Goal: Task Accomplishment & Management: Manage account settings

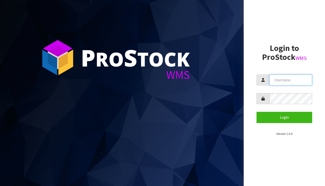
type input "support@viennawoods.co.nz"
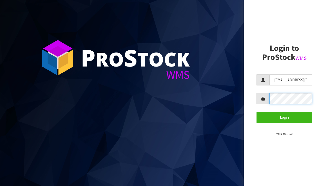
click at [284, 117] on button "Login" at bounding box center [284, 117] width 56 height 11
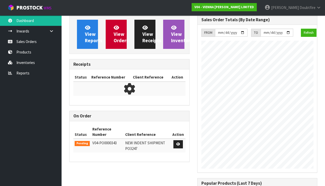
scroll to position [379, 128]
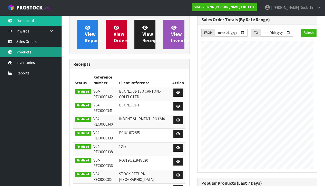
click at [23, 54] on link "Products" at bounding box center [30, 52] width 61 height 11
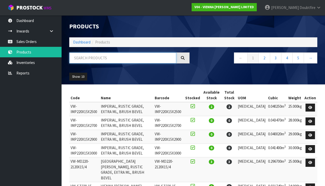
click at [77, 58] on input "text" at bounding box center [122, 58] width 107 height 11
type input "GOL"
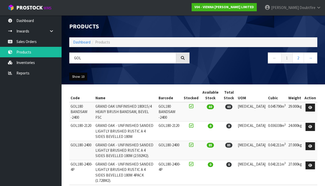
click at [86, 76] on button "Show: 10" at bounding box center [78, 77] width 18 height 8
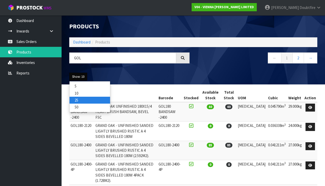
click at [78, 99] on link "25" at bounding box center [89, 100] width 40 height 7
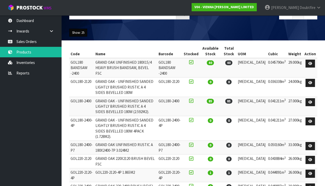
scroll to position [44, 0]
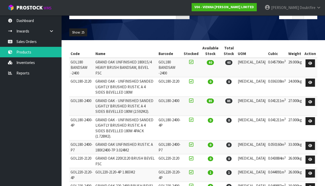
click at [68, 156] on div "Code Name Barcode Stocked Available Stock Total Stock UOM Cubic Weight Action G…" at bounding box center [192, 155] width 255 height 223
drag, startPoint x: 70, startPoint y: 156, endPoint x: 86, endPoint y: 162, distance: 16.2
click at [86, 168] on td "GOL220-2120-4P" at bounding box center [81, 175] width 25 height 14
copy td "GOL220-2120-4P"
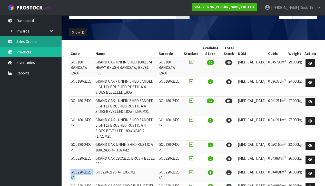
click at [23, 41] on link "Sales Orders" at bounding box center [30, 41] width 61 height 11
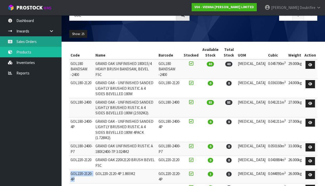
click at [23, 41] on link "Sales Orders" at bounding box center [30, 41] width 61 height 11
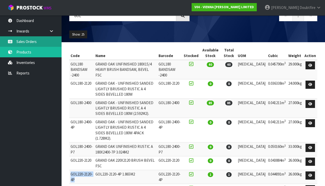
scroll to position [43, 0]
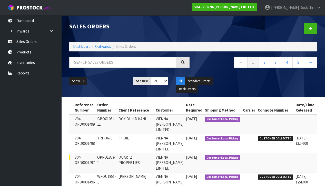
scroll to position [0, 27]
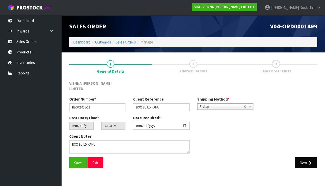
click at [307, 159] on button "Next" at bounding box center [305, 163] width 23 height 11
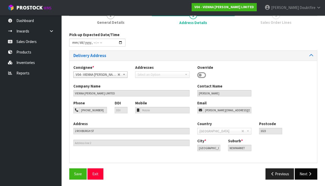
click at [306, 170] on button "Next" at bounding box center [305, 174] width 23 height 11
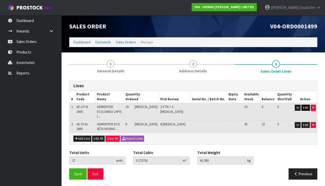
click at [304, 107] on button "Edit" at bounding box center [305, 108] width 8 height 6
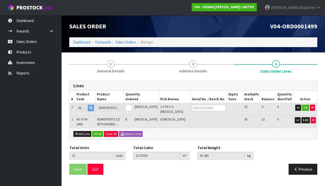
click at [181, 134] on div "Add Line Ok All Clear All Import Lines" at bounding box center [192, 134] width 247 height 12
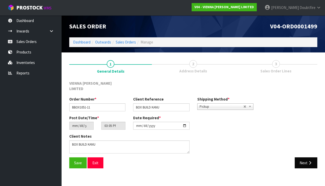
click at [307, 158] on button "Next" at bounding box center [305, 163] width 23 height 11
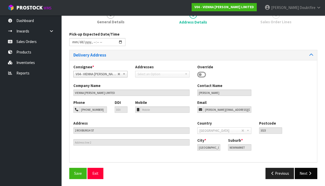
scroll to position [49, 0]
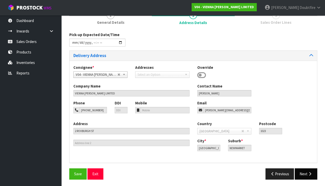
click at [304, 169] on button "Next" at bounding box center [305, 174] width 23 height 11
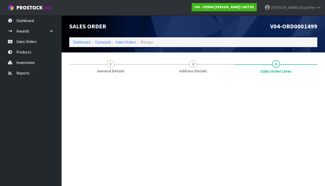
scroll to position [0, 0]
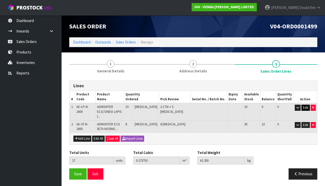
click at [306, 109] on button "Edit" at bounding box center [305, 108] width 8 height 6
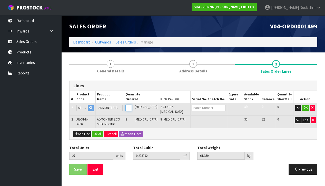
type input "18"
type input "26"
type input "0.25644"
type input "59"
click at [132, 108] on input "18" at bounding box center [128, 108] width 6 height 6
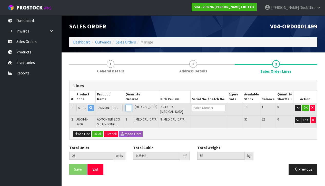
type input "17"
type input "25"
type input "0.239088"
type input "56.65"
click at [132, 108] on input "17" at bounding box center [128, 108] width 6 height 6
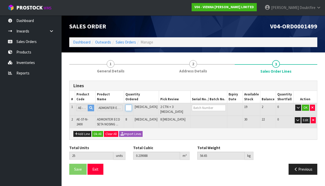
type input "16"
type input "24"
type input "0.221736"
type input "54.3"
click at [132, 108] on input "16" at bounding box center [128, 108] width 6 height 6
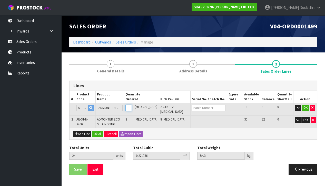
type input "15"
type input "23"
type input "0.204384"
type input "51.95"
click at [132, 108] on input "15" at bounding box center [128, 108] width 6 height 6
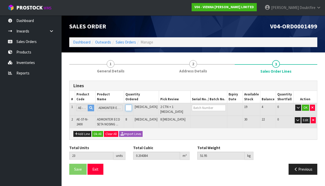
type input "14"
type input "22"
type input "0.187032"
type input "49.6"
click at [132, 108] on input "14" at bounding box center [128, 108] width 6 height 6
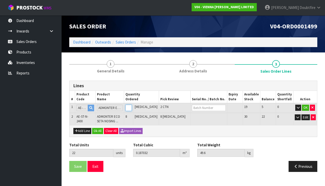
type input "13"
type input "21"
type input "0.236348"
type input "46.7"
click at [132, 108] on input "13" at bounding box center [128, 108] width 6 height 6
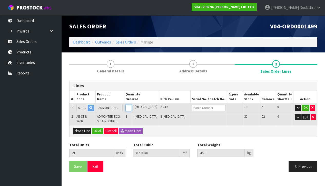
type input "12"
type input "20"
type input "0.218996"
type input "44.35"
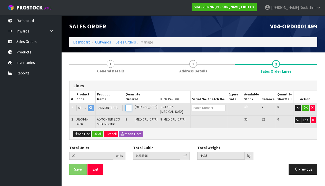
click at [132, 108] on input "12" at bounding box center [128, 108] width 6 height 6
type input "11"
type input "19"
type input "0.201644"
type input "42"
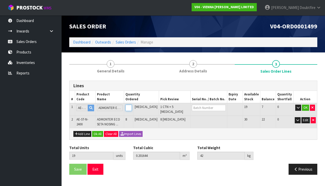
click at [132, 108] on input "11" at bounding box center [128, 108] width 6 height 6
type input "10"
type input "18"
type input "0.184292"
type input "39.65"
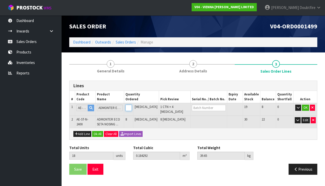
click at [132, 108] on input "10" at bounding box center [128, 108] width 6 height 6
type input "9"
type input "17"
type input "0.16694"
type input "37.3"
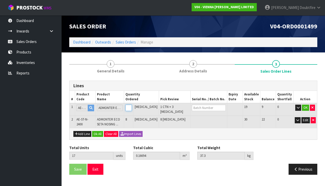
click at [132, 108] on input "9" at bounding box center [128, 108] width 6 height 6
type input "8"
type input "16"
type input "0.149588"
type input "34.95"
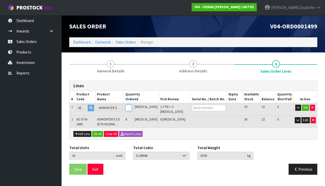
click at [132, 108] on input "8" at bounding box center [128, 108] width 6 height 6
type input "7"
type input "15"
type input "0.132236"
type input "32.6"
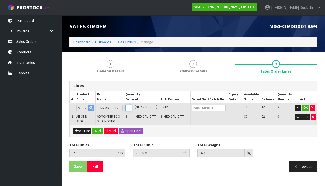
click at [132, 108] on input "7" at bounding box center [128, 108] width 6 height 6
type input "6"
type input "14"
type input "0.181552"
type input "29.7"
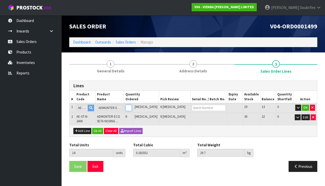
click at [132, 108] on input "6" at bounding box center [128, 108] width 6 height 6
type input "5"
type input "13"
type input "0.1642"
type input "27.35"
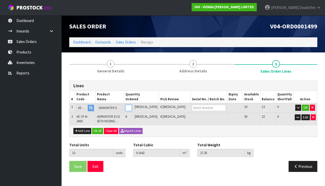
click at [132, 108] on input "5" at bounding box center [128, 108] width 6 height 6
type input "4"
type input "12"
type input "0.146848"
type input "25"
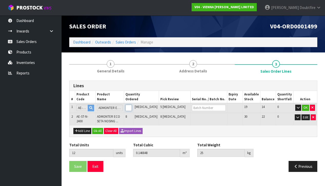
click at [132, 108] on input "4" at bounding box center [128, 108] width 6 height 6
type input "3"
type input "11"
type input "0.129496"
type input "22.65"
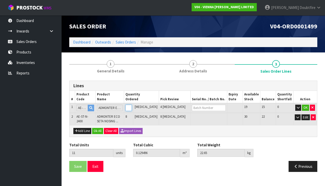
click at [132, 108] on input "3" at bounding box center [128, 108] width 6 height 6
type input "2"
type input "10"
type input "0.112144"
type input "20.3"
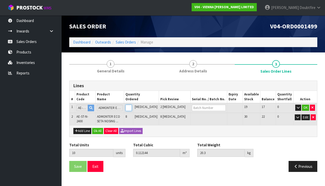
click at [132, 108] on input "2" at bounding box center [128, 108] width 6 height 6
type input "1"
type input "9"
type input "0.094792"
type input "17.95"
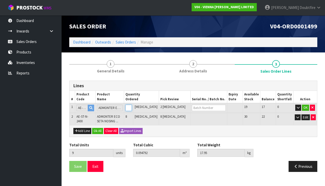
click at [132, 108] on input "1" at bounding box center [128, 108] width 6 height 6
type input "0"
type input "8"
type input "0.07744"
type input "15.6"
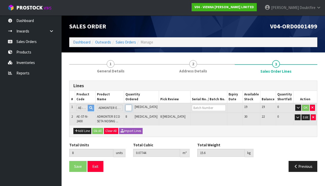
click at [132, 108] on input "0" at bounding box center [128, 108] width 6 height 6
click at [312, 107] on icon "button" at bounding box center [312, 107] width 2 height 3
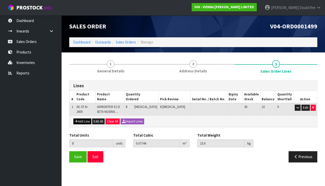
click at [81, 122] on button "Add Line" at bounding box center [82, 122] width 18 height 6
type input "0"
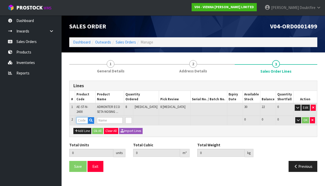
click at [80, 120] on input "text" at bounding box center [82, 120] width 12 height 6
type input "AE-LP"
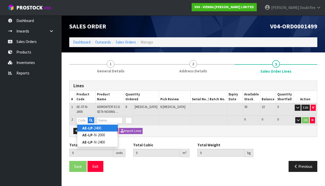
click at [91, 129] on strong "AE-LP" at bounding box center [87, 128] width 10 height 5
type input "AE-LP-2400"
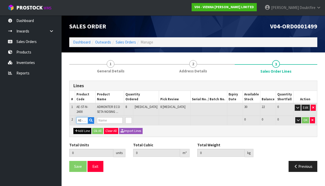
type input "8"
type input "0.07744"
type input "15.6"
type input "ADMONTER ECO/ONDO LAPIS (JORIS) 13MM (3."
type input "1"
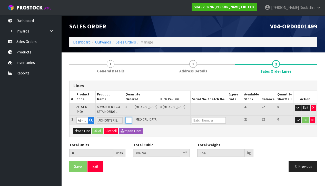
type input "9"
type input "0.136004"
type input "40.6"
click at [132, 119] on input "1" at bounding box center [128, 120] width 6 height 6
type input "2"
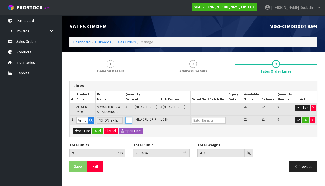
type input "10"
type input "0.194568"
type input "65.6"
click at [132, 119] on input "2" at bounding box center [128, 120] width 6 height 6
type input "3"
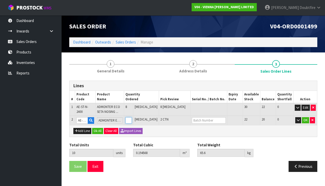
type input "11"
type input "0.253132"
type input "90.6"
click at [132, 119] on input "3" at bounding box center [128, 120] width 6 height 6
type input "4"
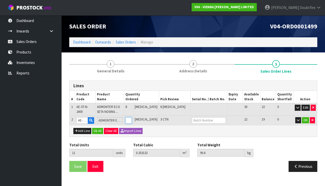
type input "12"
type input "0.311696"
type input "115.6"
click at [132, 118] on input "4" at bounding box center [128, 120] width 6 height 6
type input "5"
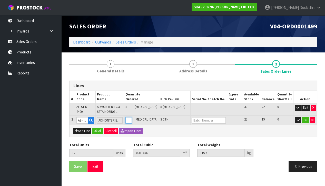
type input "13"
type input "0.37026"
type input "140.6"
click at [132, 118] on input "5" at bounding box center [128, 120] width 6 height 6
type input "6"
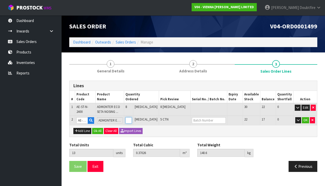
type input "14"
type input "0.428824"
type input "165.6"
click at [132, 118] on input "6" at bounding box center [128, 120] width 6 height 6
type input "7"
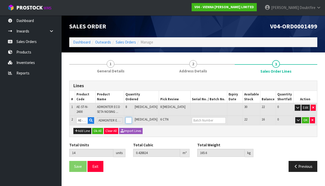
type input "15"
type input "0.487388"
type input "190.6"
click at [132, 118] on input "7" at bounding box center [128, 120] width 6 height 6
type input "8"
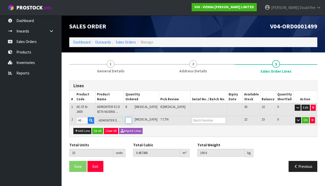
type input "16"
type input "0.545952"
type input "215.6"
click at [132, 118] on input "8" at bounding box center [128, 120] width 6 height 6
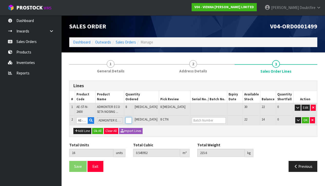
type input "9"
type input "17"
type input "0.604516"
type input "240.6"
click at [132, 118] on input "9" at bounding box center [128, 120] width 6 height 6
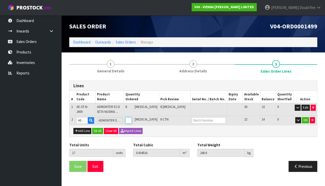
scroll to position [0, 0]
type input "10"
type input "18"
type input "0.66308"
type input "265.6"
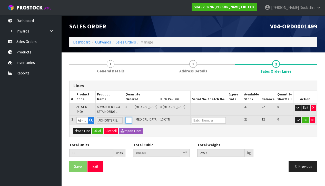
click at [132, 118] on input "10" at bounding box center [128, 120] width 6 height 6
type input "11"
type input "19"
type input "0.721644"
type input "290.6"
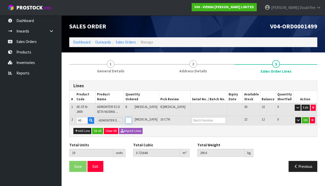
click at [132, 118] on input "11" at bounding box center [128, 120] width 6 height 6
type input "12"
type input "20"
type input "0.780208"
type input "315.6"
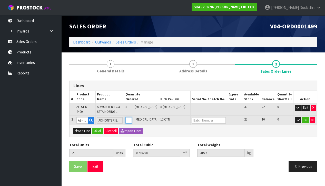
click at [132, 118] on input "12" at bounding box center [128, 120] width 6 height 6
type input "13"
type input "21"
type input "0.838772"
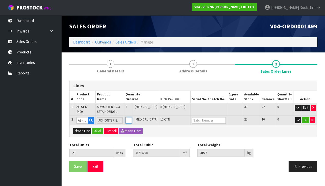
type input "340.6"
click at [132, 118] on input "13" at bounding box center [128, 120] width 6 height 6
type input "14"
type input "22"
type input "0.897336"
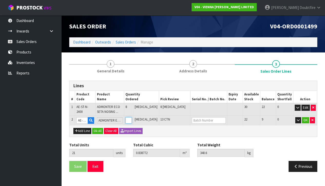
type input "365.6"
click at [132, 118] on input "14" at bounding box center [128, 120] width 6 height 6
type input "15"
type input "23"
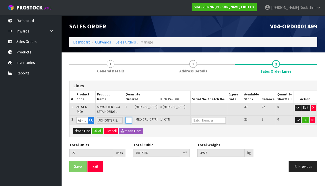
type input "0.9559"
type input "390.6"
click at [132, 118] on input "15" at bounding box center [128, 120] width 6 height 6
type input "16"
type input "24"
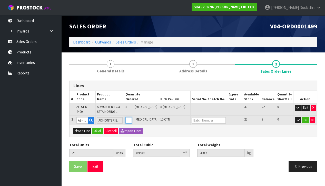
type input "1.014464"
type input "415.6"
click at [132, 118] on input "16" at bounding box center [128, 120] width 6 height 6
type input "17"
type input "25"
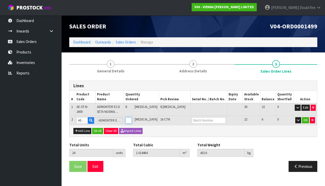
type input "1.073028"
type input "440.6"
click at [132, 118] on input "17" at bounding box center [128, 120] width 6 height 6
type input "18"
type input "26"
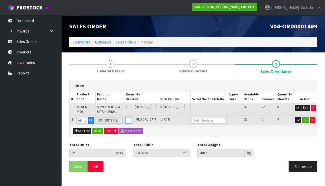
type input "1.131592"
type input "465.6"
click at [132, 118] on input "18" at bounding box center [128, 120] width 6 height 6
type input "19"
type input "27"
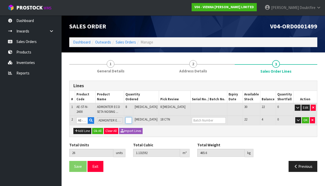
type input "1.190156"
type input "490.6"
click at [132, 118] on input "19" at bounding box center [128, 120] width 6 height 6
click at [306, 120] on button "OK" at bounding box center [304, 120] width 7 height 6
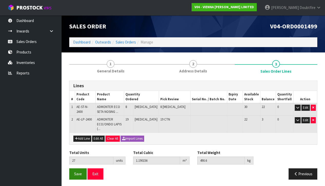
click at [78, 172] on span "Save" at bounding box center [78, 174] width 8 height 5
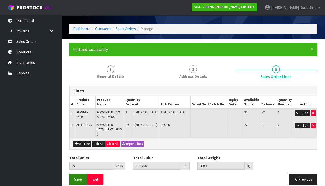
click at [77, 177] on span "Save" at bounding box center [78, 179] width 8 height 5
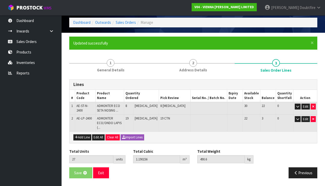
scroll to position [18, 0]
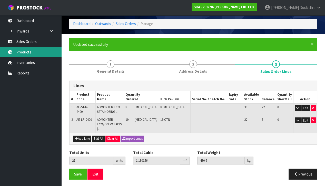
click at [30, 52] on link "Products" at bounding box center [30, 52] width 61 height 11
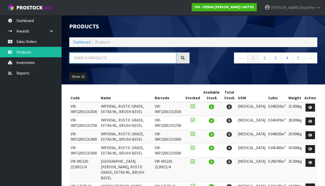
click at [78, 60] on input "text" at bounding box center [122, 58] width 107 height 11
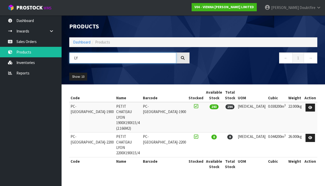
type input "L"
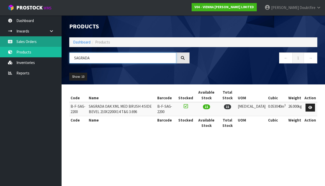
type input "SAGRADA"
click at [28, 43] on link "Sales Orders" at bounding box center [30, 41] width 61 height 11
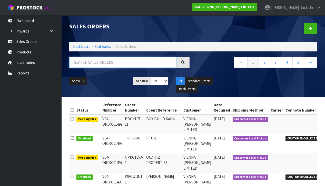
click at [83, 61] on input "text" at bounding box center [122, 62] width 107 height 11
type input "SIENA"
click at [109, 81] on ul "Show: 10 5 10 25 50" at bounding box center [97, 81] width 56 height 8
click at [101, 62] on input "text" at bounding box center [122, 62] width 107 height 11
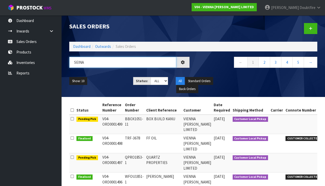
type input "SEINA"
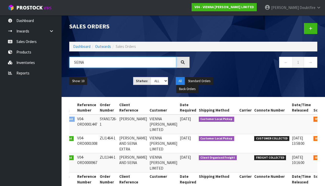
scroll to position [0, 18]
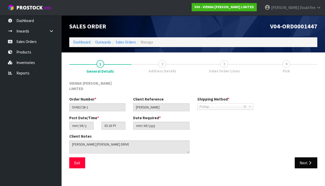
click at [301, 158] on button "Next" at bounding box center [305, 163] width 23 height 11
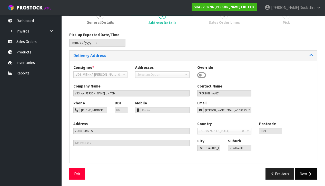
scroll to position [48, 0]
click at [305, 174] on button "Next" at bounding box center [305, 174] width 23 height 11
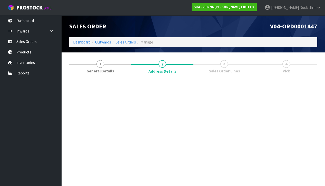
scroll to position [0, 0]
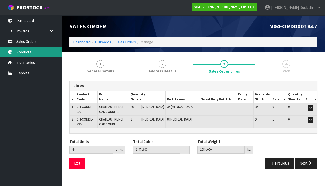
click at [25, 53] on link "Products" at bounding box center [30, 52] width 61 height 11
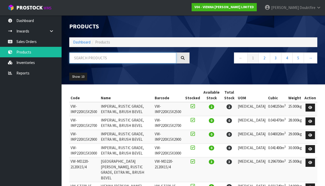
click at [96, 57] on input "text" at bounding box center [122, 58] width 107 height 11
type input "CASHMERE"
